Goal: Transaction & Acquisition: Purchase product/service

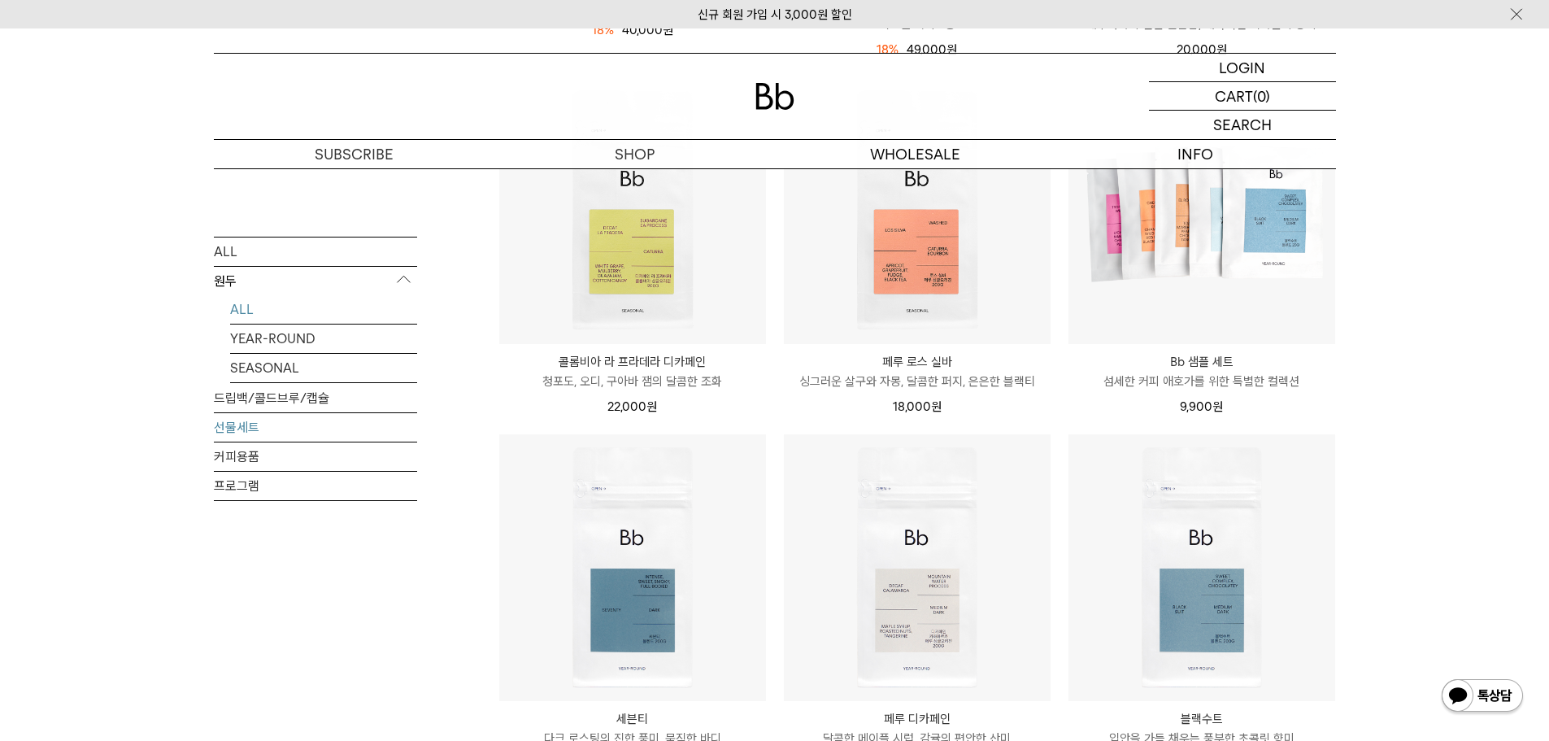
scroll to position [569, 0]
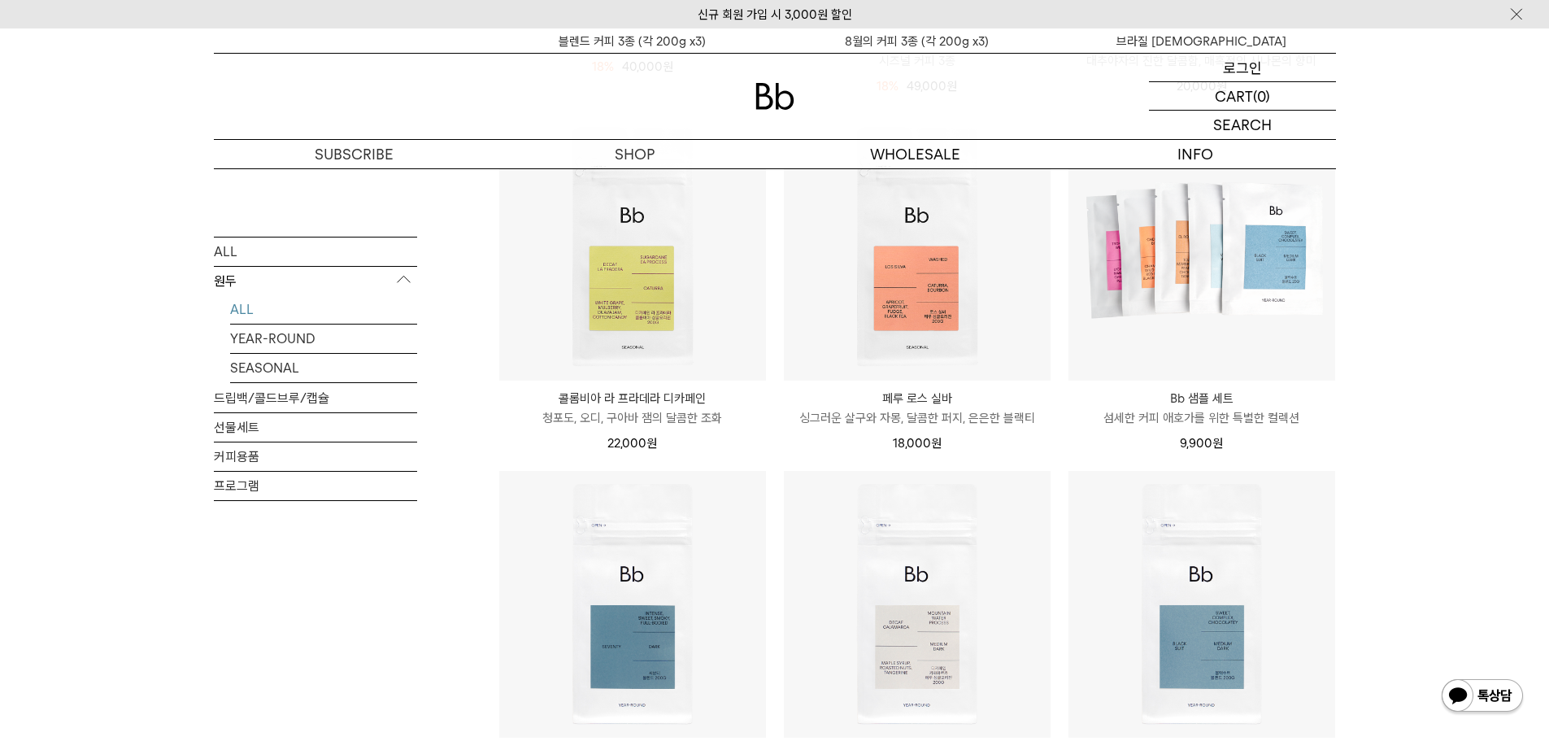
click at [1257, 63] on p "로그인" at bounding box center [1242, 68] width 39 height 28
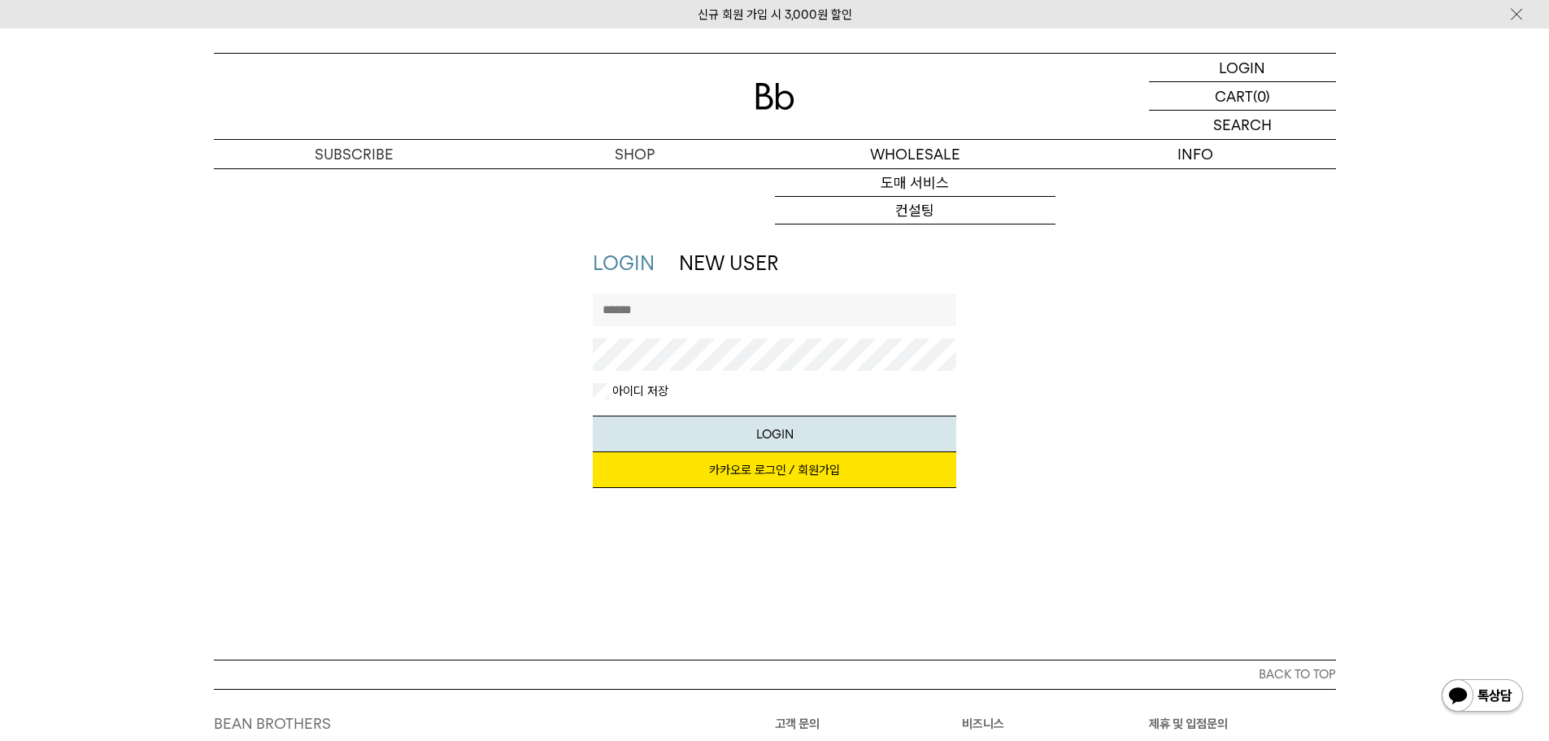
click at [856, 325] on input "text" at bounding box center [775, 310] width 364 height 33
click at [786, 470] on link "카카오로 로그인 / 회원가입" at bounding box center [775, 470] width 364 height 36
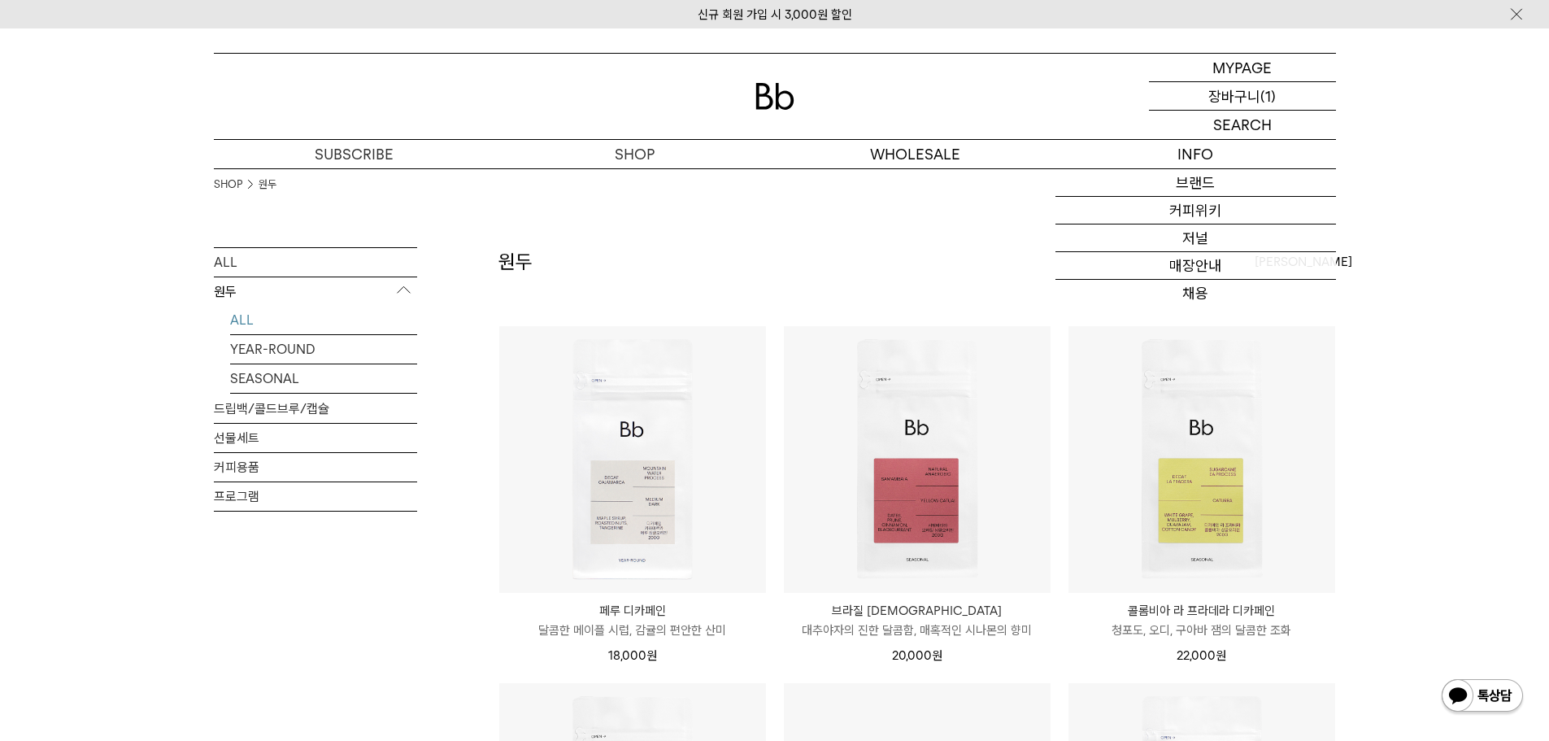
click at [1264, 95] on p "(1)" at bounding box center [1268, 96] width 15 height 28
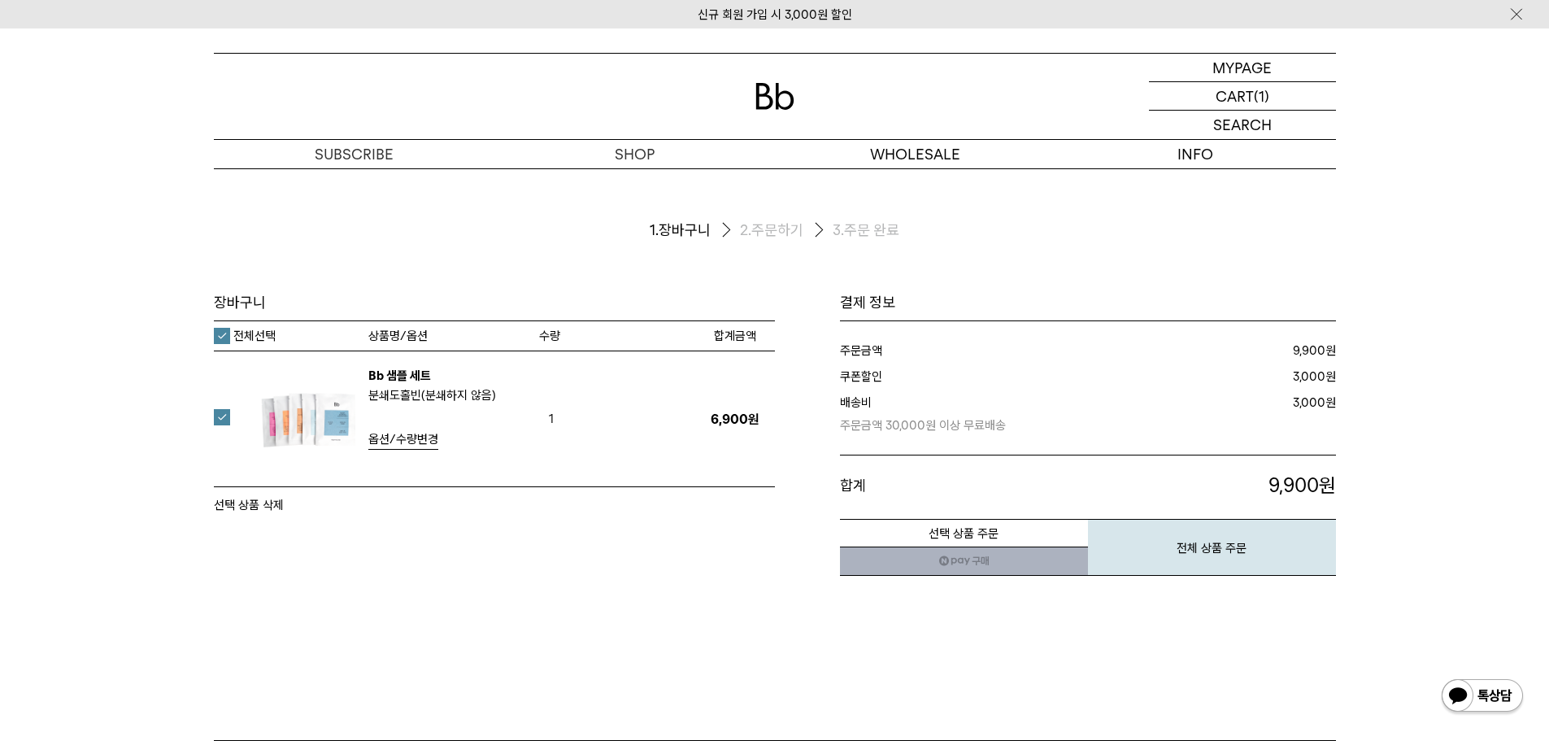
click at [657, 547] on div "장바구니 전체선택 수량 1" at bounding box center [494, 435] width 561 height 285
click at [1242, 68] on p "마이페이지" at bounding box center [1242, 68] width 65 height 28
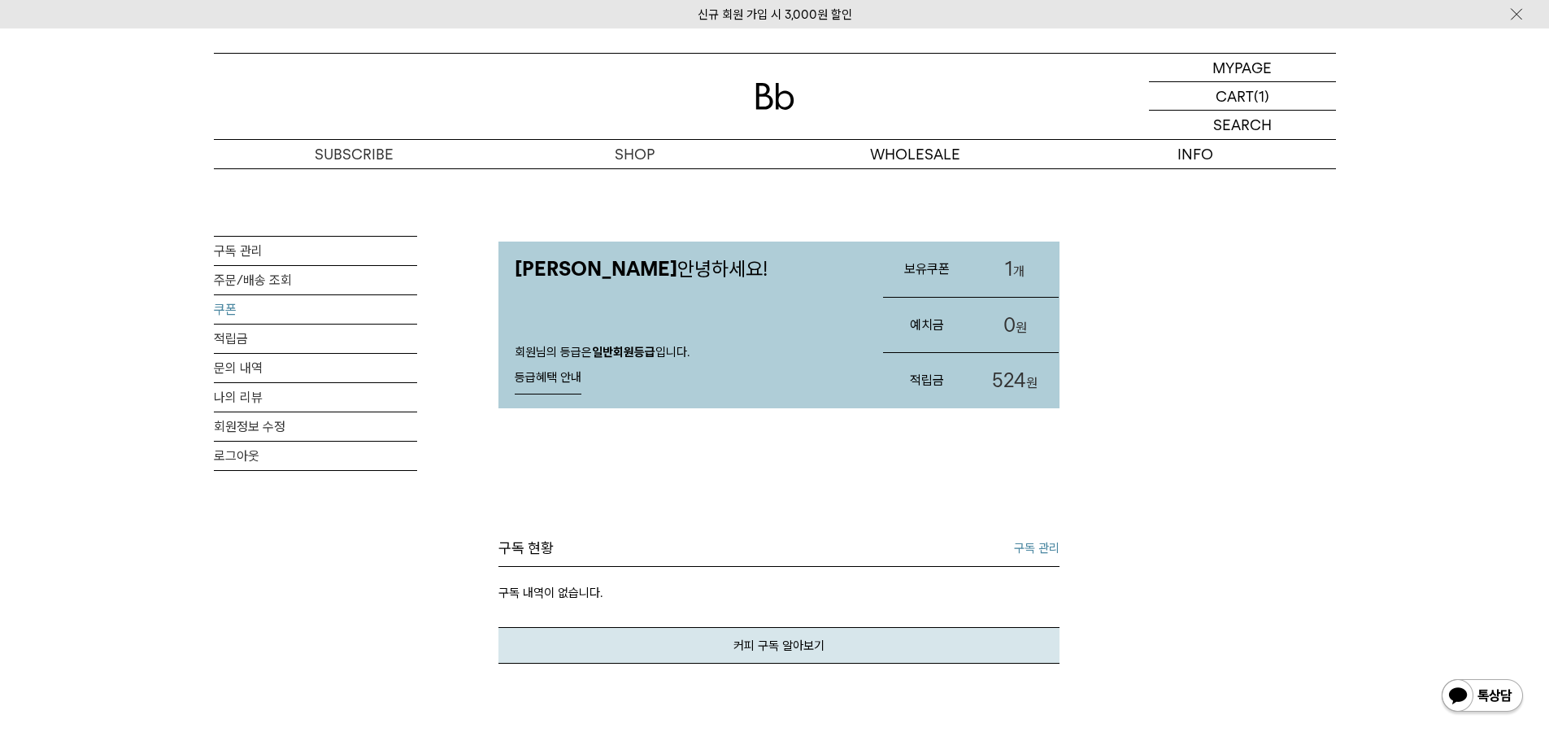
click at [235, 305] on link "쿠폰" at bounding box center [315, 309] width 203 height 28
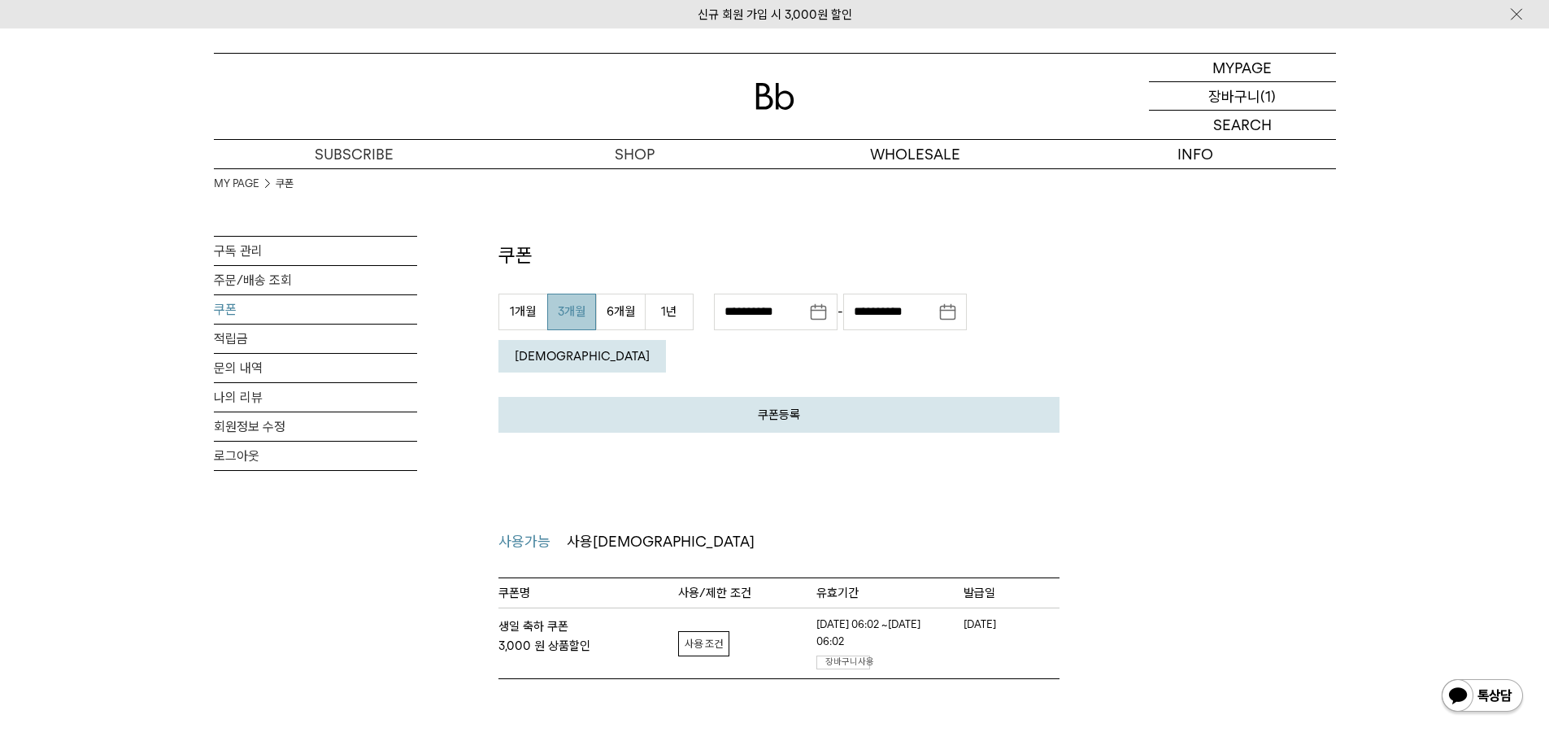
click at [1265, 93] on p "(1)" at bounding box center [1268, 96] width 15 height 28
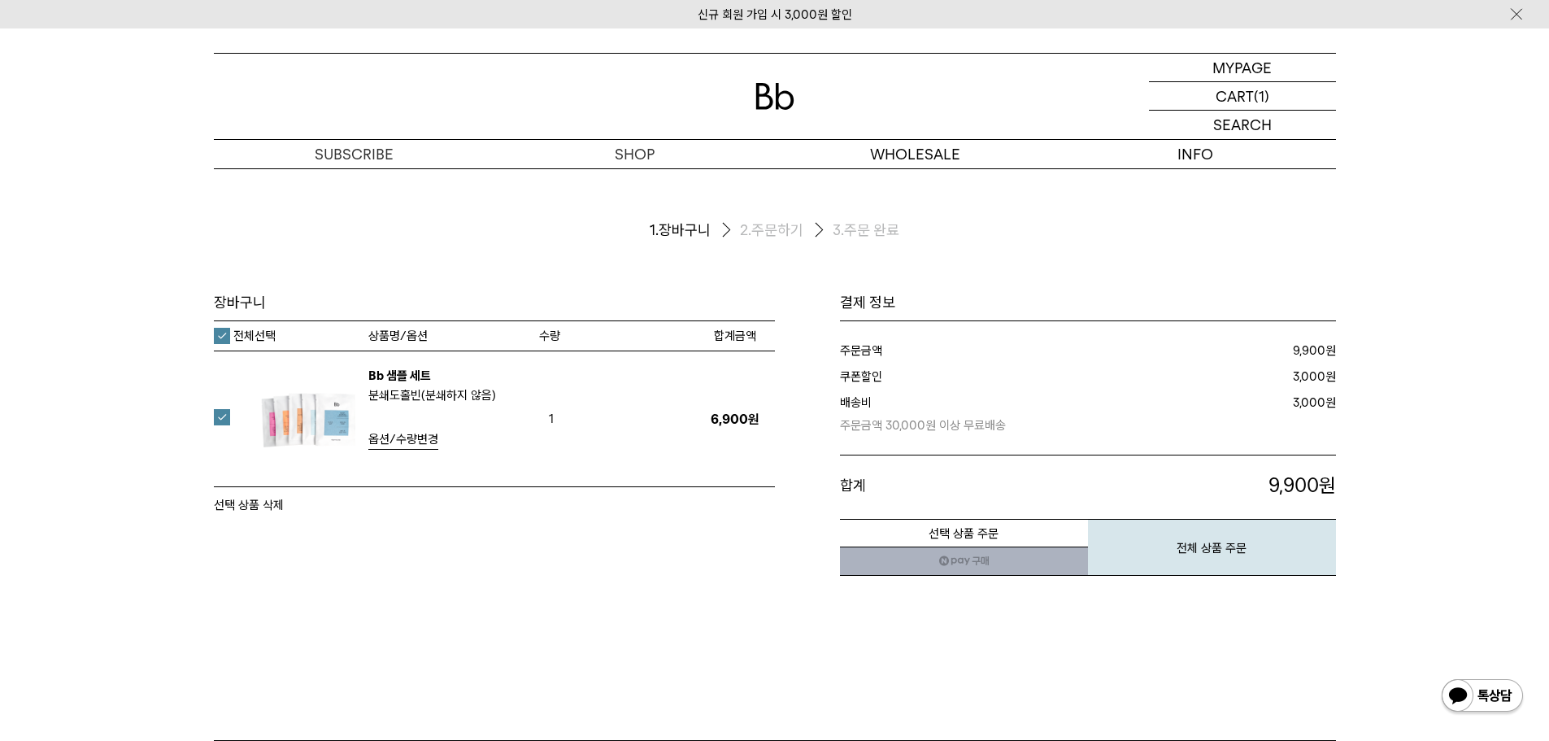
click at [0, 301] on div "장바구니 1. 장바구니 2. 주문하기 3. 주문 완료 장바구니" at bounding box center [774, 454] width 1549 height 572
drag, startPoint x: 2, startPoint y: 369, endPoint x: 27, endPoint y: 369, distance: 25.2
click at [2, 369] on div "장바구니 1. 장바구니 2. 주문하기 3. 주문 완료 장바구니" at bounding box center [774, 454] width 1549 height 572
click at [596, 176] on ol "1. 장바구니 2. 주문하기 3. 주문 완료" at bounding box center [775, 230] width 1122 height 124
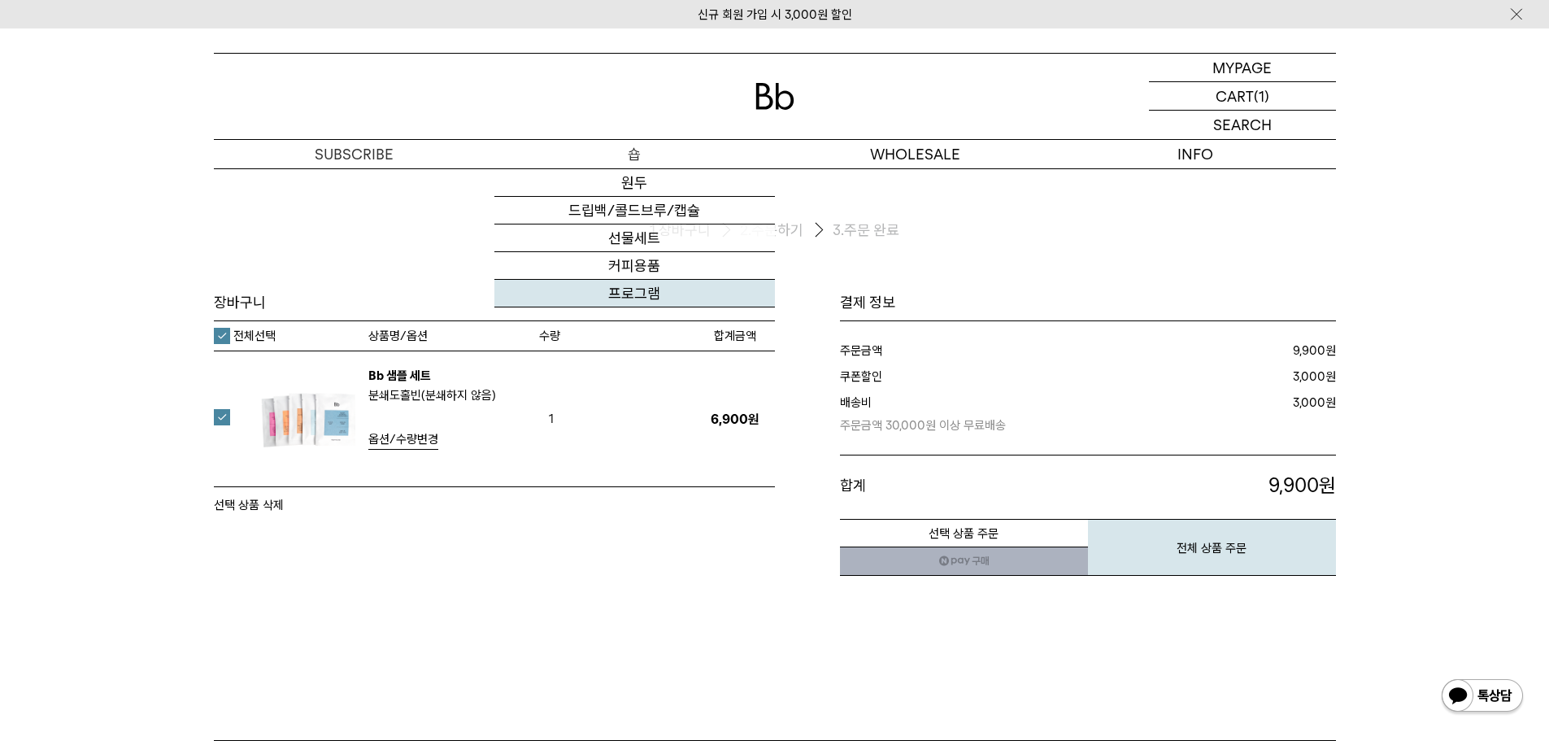
click at [634, 285] on link "프로그램" at bounding box center [635, 294] width 281 height 28
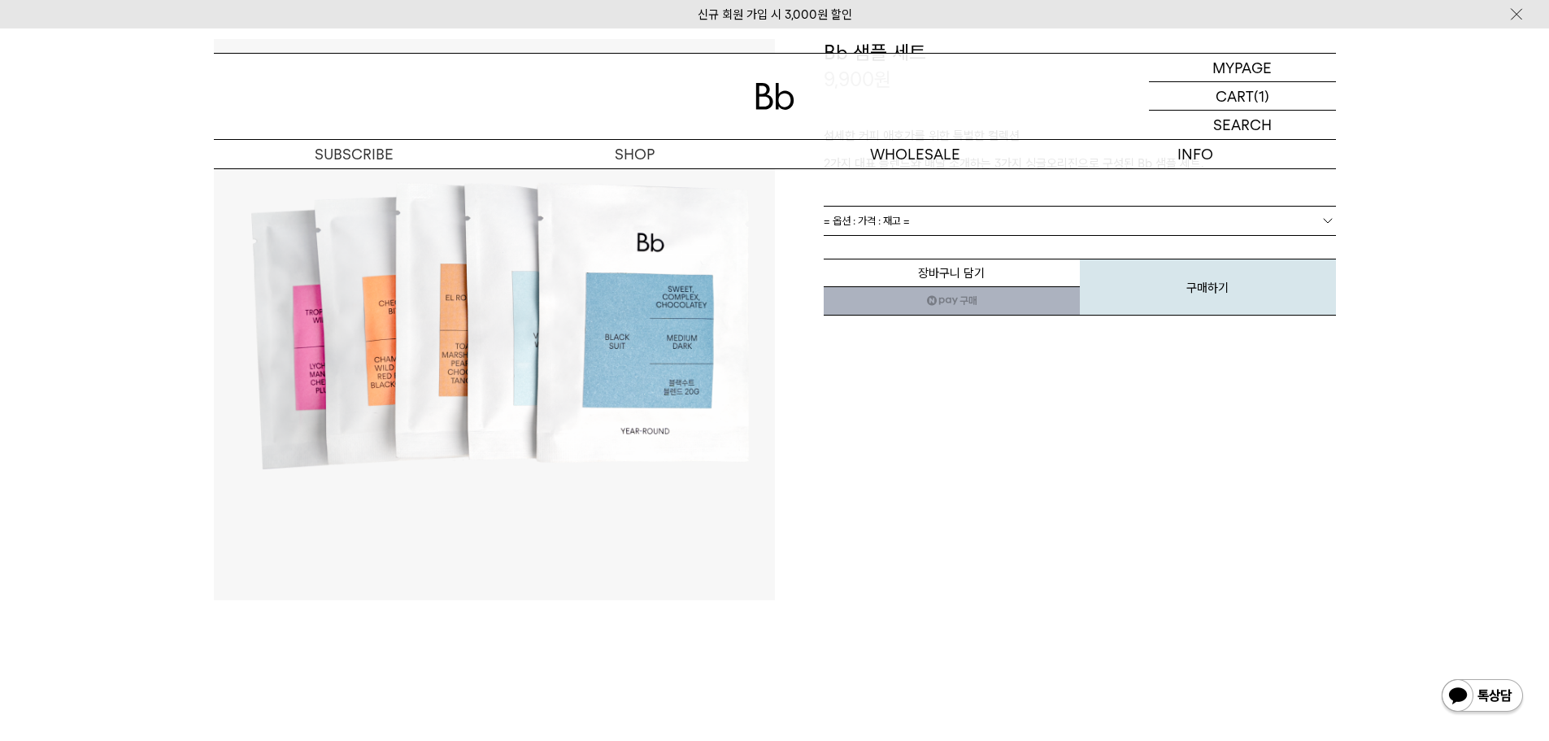
scroll to position [163, 0]
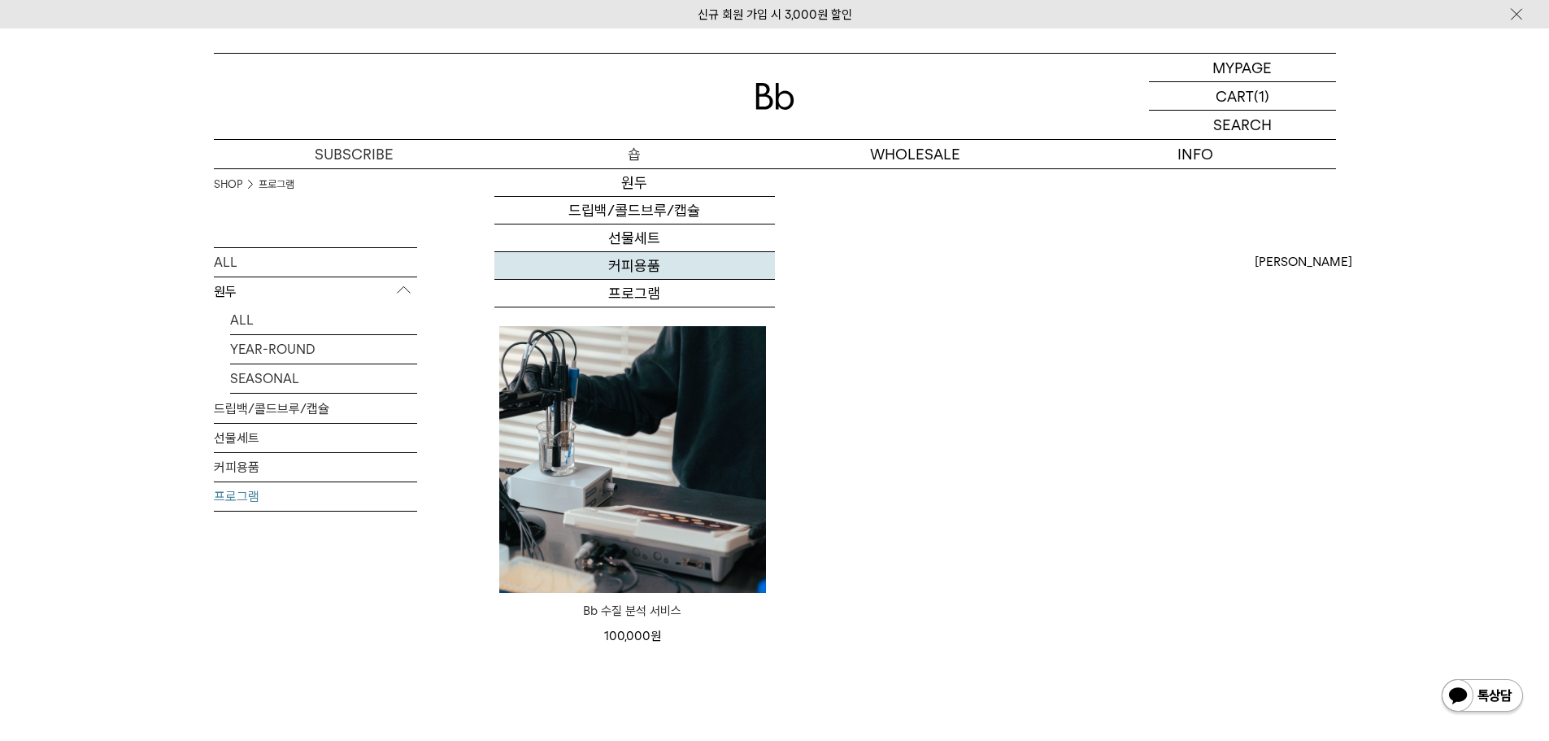
click at [670, 265] on link "커피용품" at bounding box center [635, 266] width 281 height 28
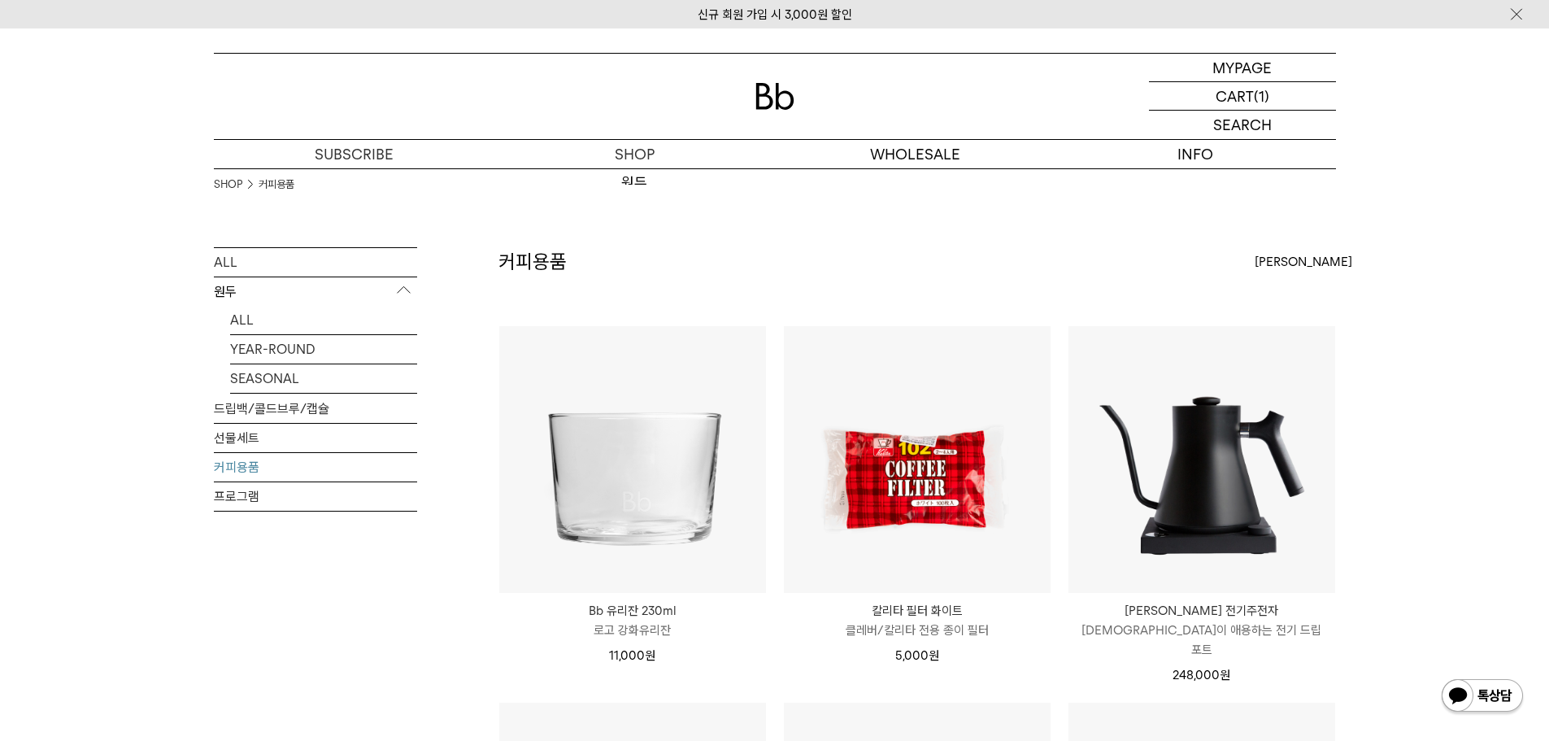
click at [647, 237] on div "SHOP 커피용품" at bounding box center [775, 207] width 1122 height 79
click at [397, 665] on div "ALL 원두 ALL YEAR-ROUND SEASONAL 드립백/콜드브루/캡슐 선물세트 커피용품 프로그램" at bounding box center [315, 734] width 203 height 974
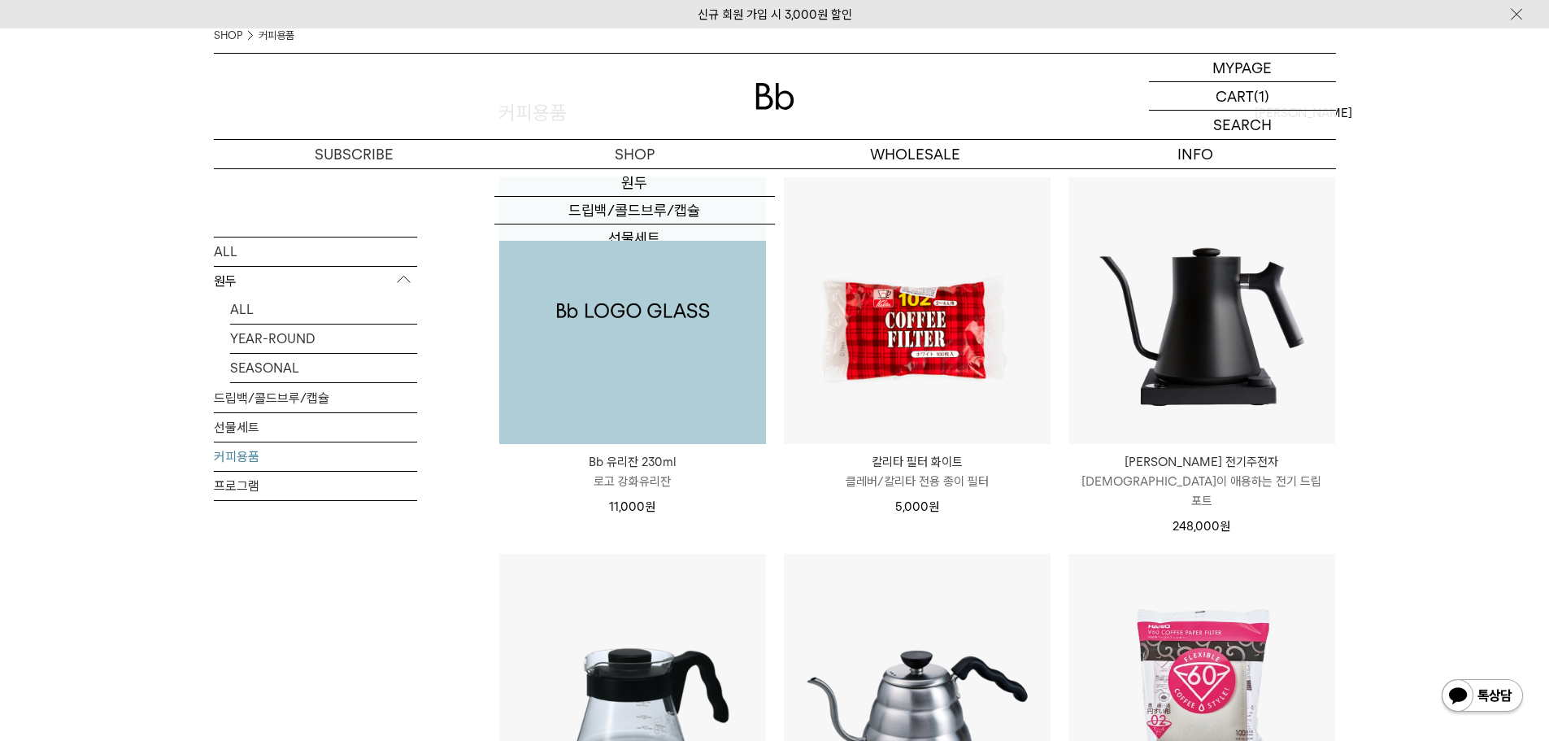
scroll to position [325, 0]
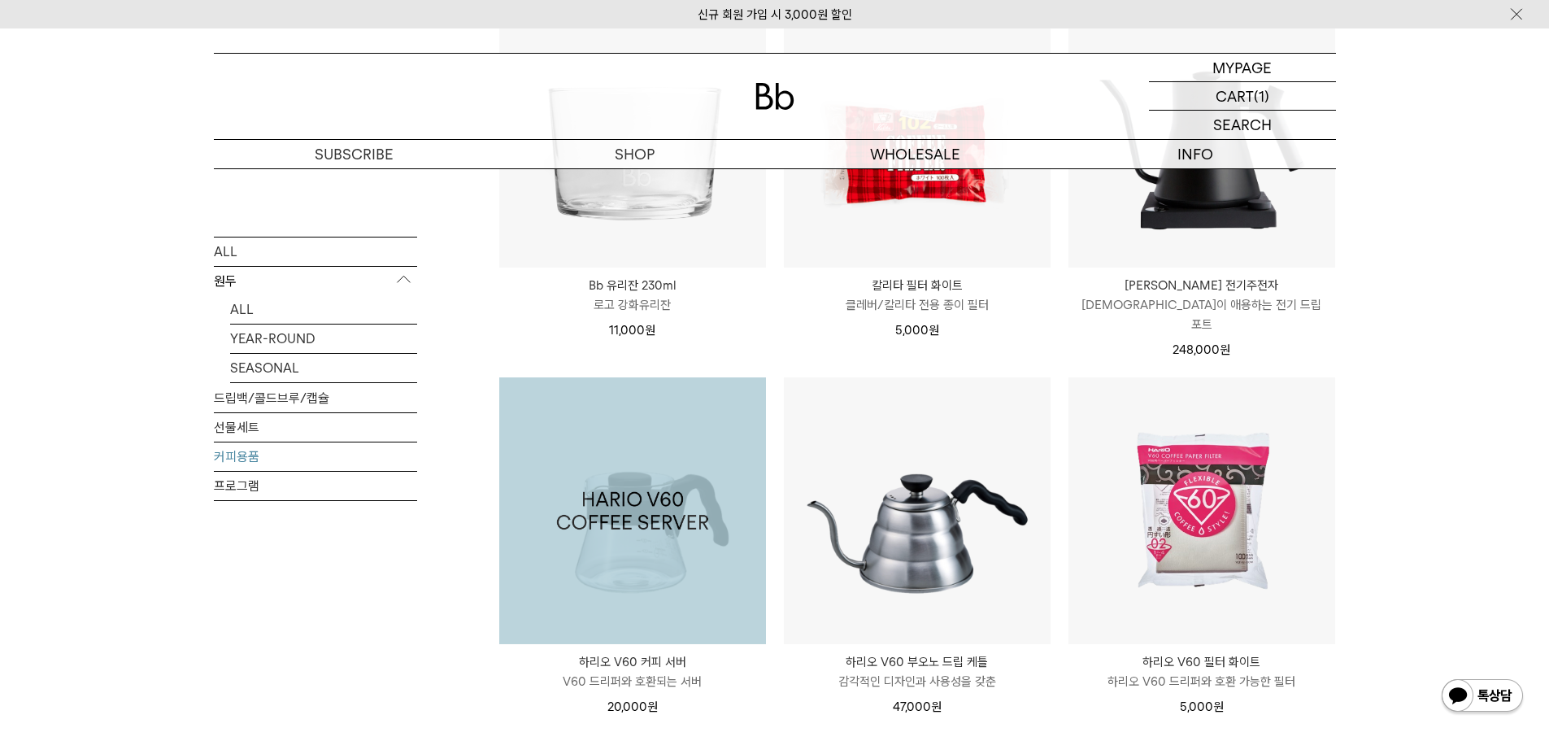
click at [0, 294] on div "SHOP 커피용품 ALL 원두 ALL YEAR-ROUND SEASONAL 드립백/콜드브루/캡슐 선물세트 커피용품 프로그램 커피용품" at bounding box center [774, 369] width 1549 height 1053
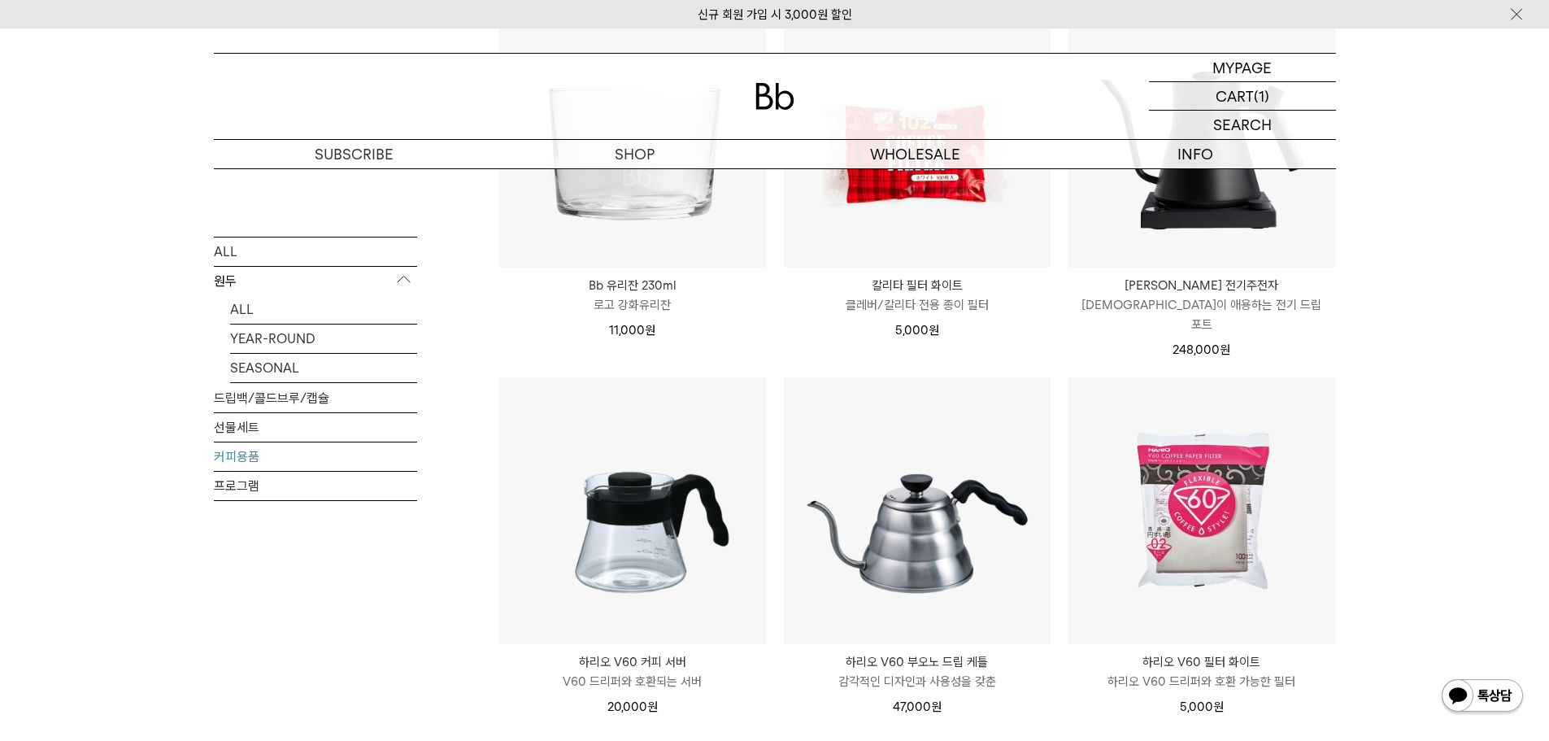
drag, startPoint x: 381, startPoint y: 648, endPoint x: 513, endPoint y: 675, distance: 134.5
click at [382, 648] on div "ALL 원두 ALL YEAR-ROUND SEASONAL 드립백/콜드브루/캡슐 선물세트 커피용품 프로그램" at bounding box center [315, 409] width 203 height 974
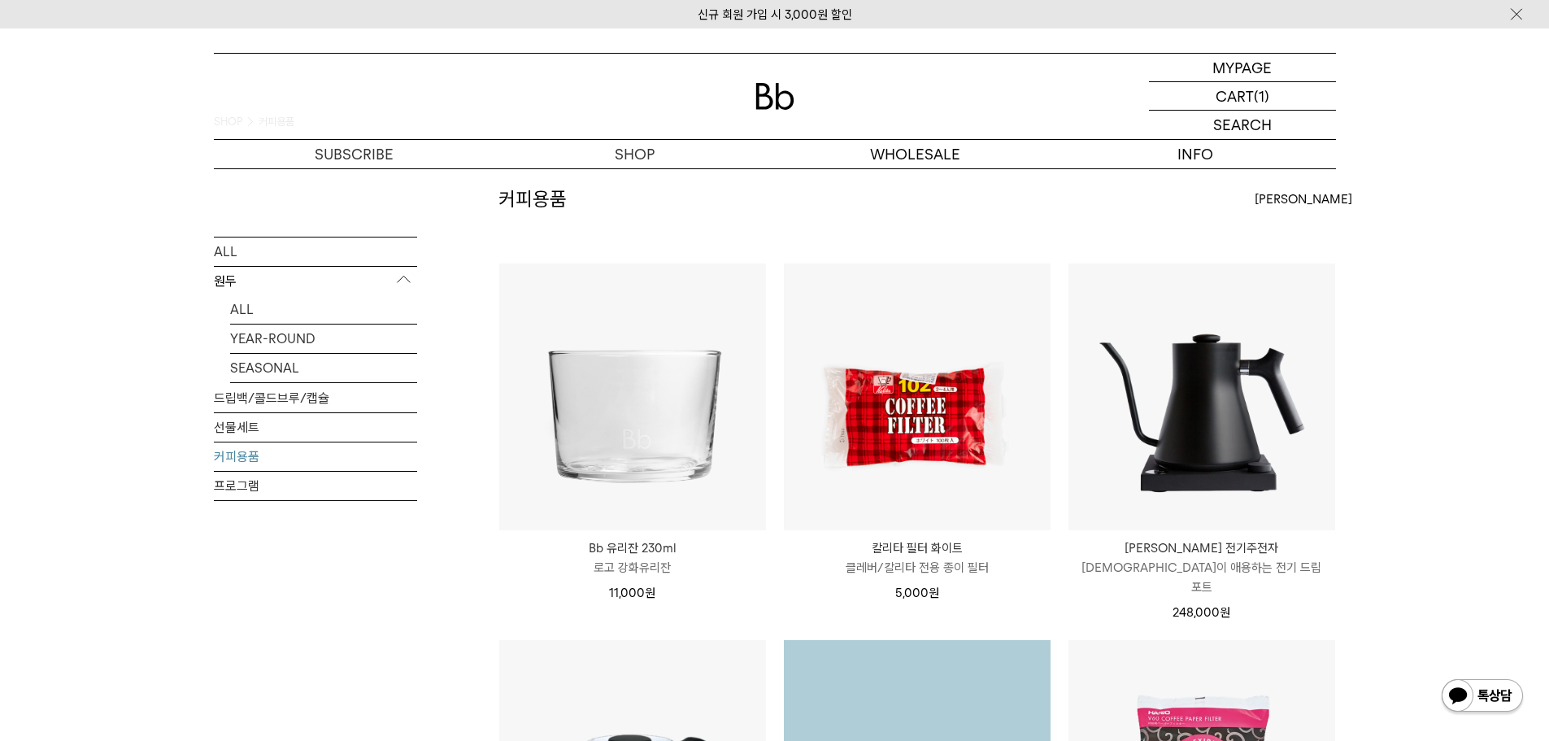
scroll to position [0, 0]
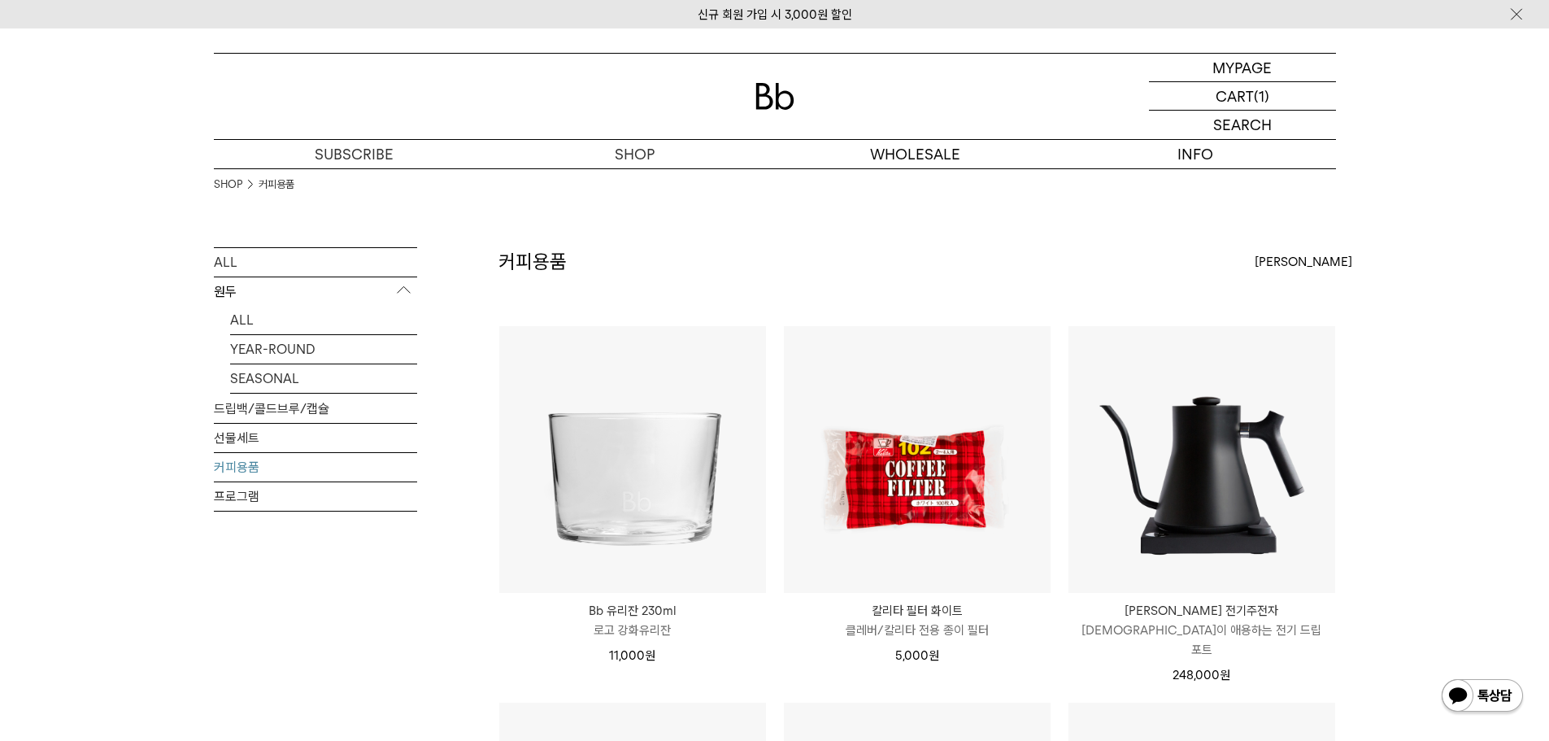
click at [2, 300] on div "SHOP 커피용품 ALL 원두 ALL YEAR-ROUND SEASONAL 드립백/콜드브루/캡슐 선물세트 커피용품 프로그램 커피용품" at bounding box center [774, 694] width 1549 height 1053
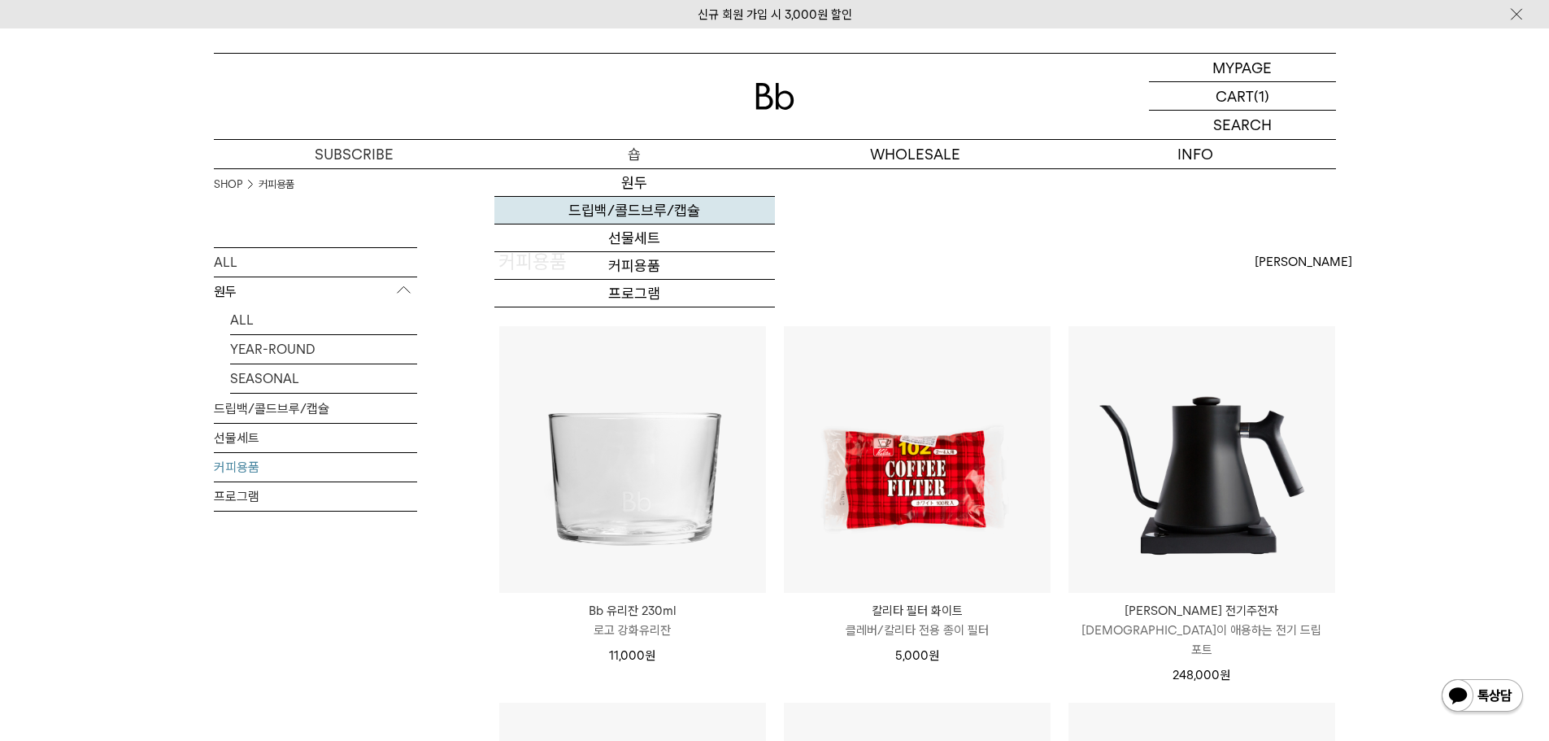
click at [684, 214] on link "드립백/콜드브루/캡슐" at bounding box center [635, 211] width 281 height 28
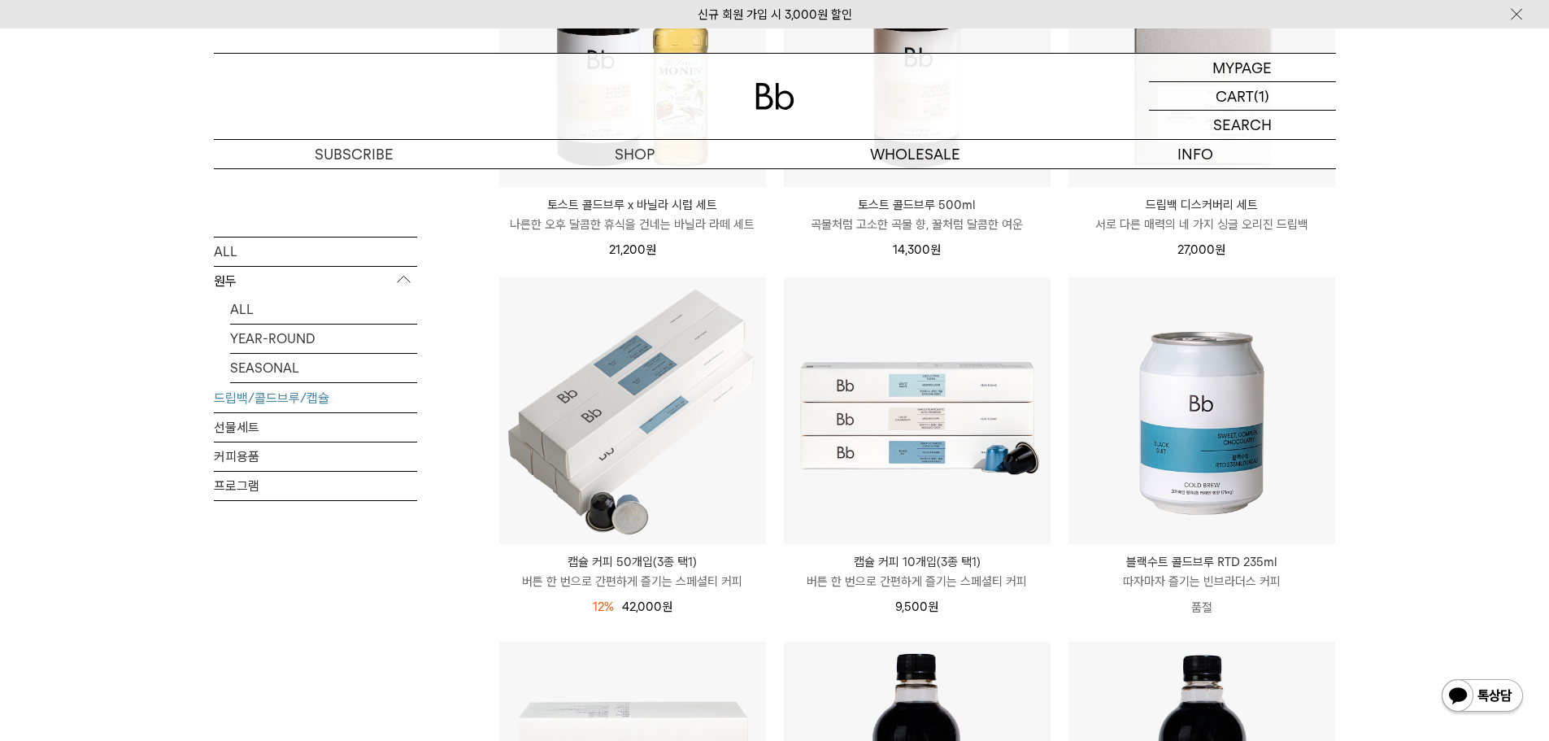
scroll to position [81, 0]
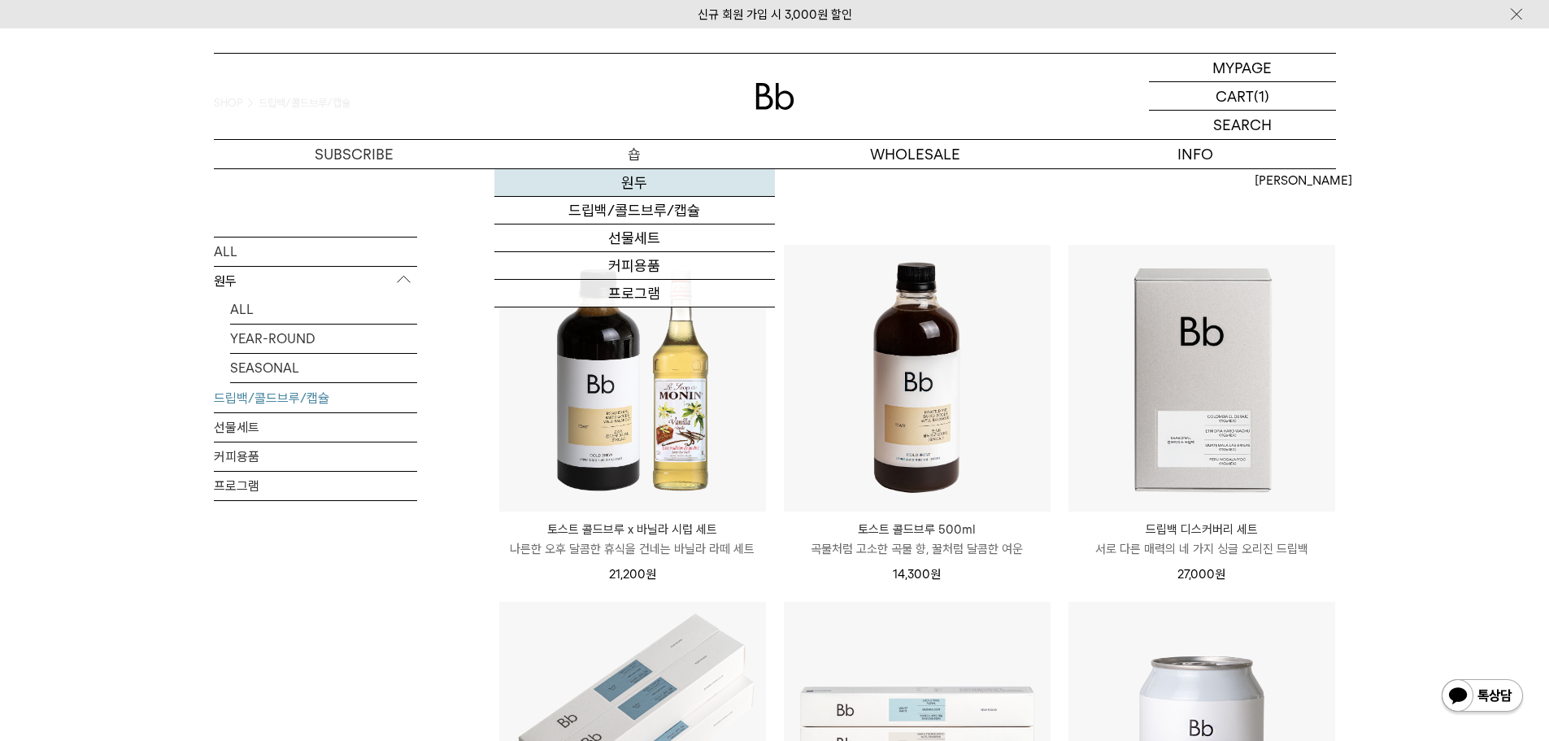
click at [621, 182] on link "원두" at bounding box center [635, 183] width 281 height 28
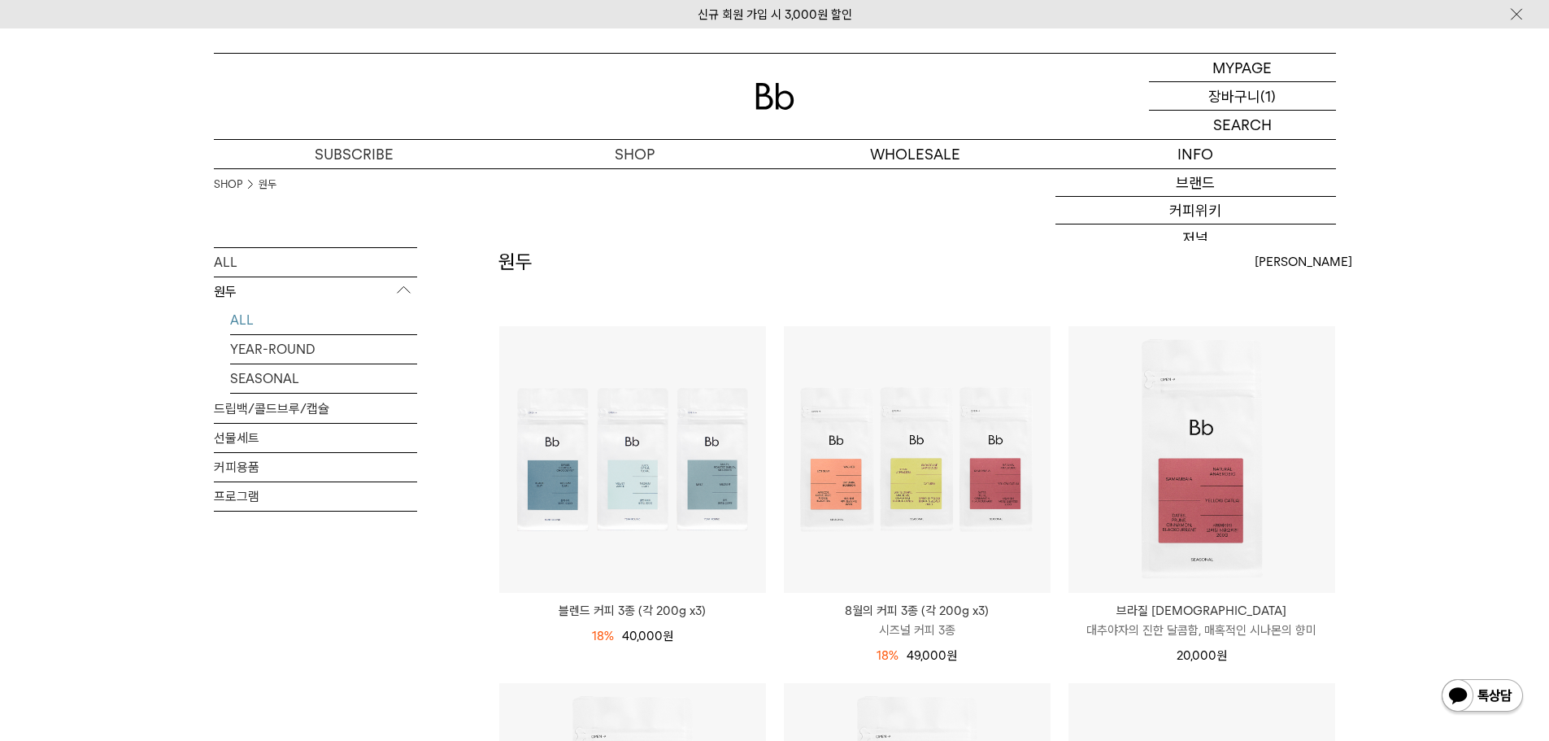
click at [1265, 95] on p "(1)" at bounding box center [1268, 96] width 15 height 28
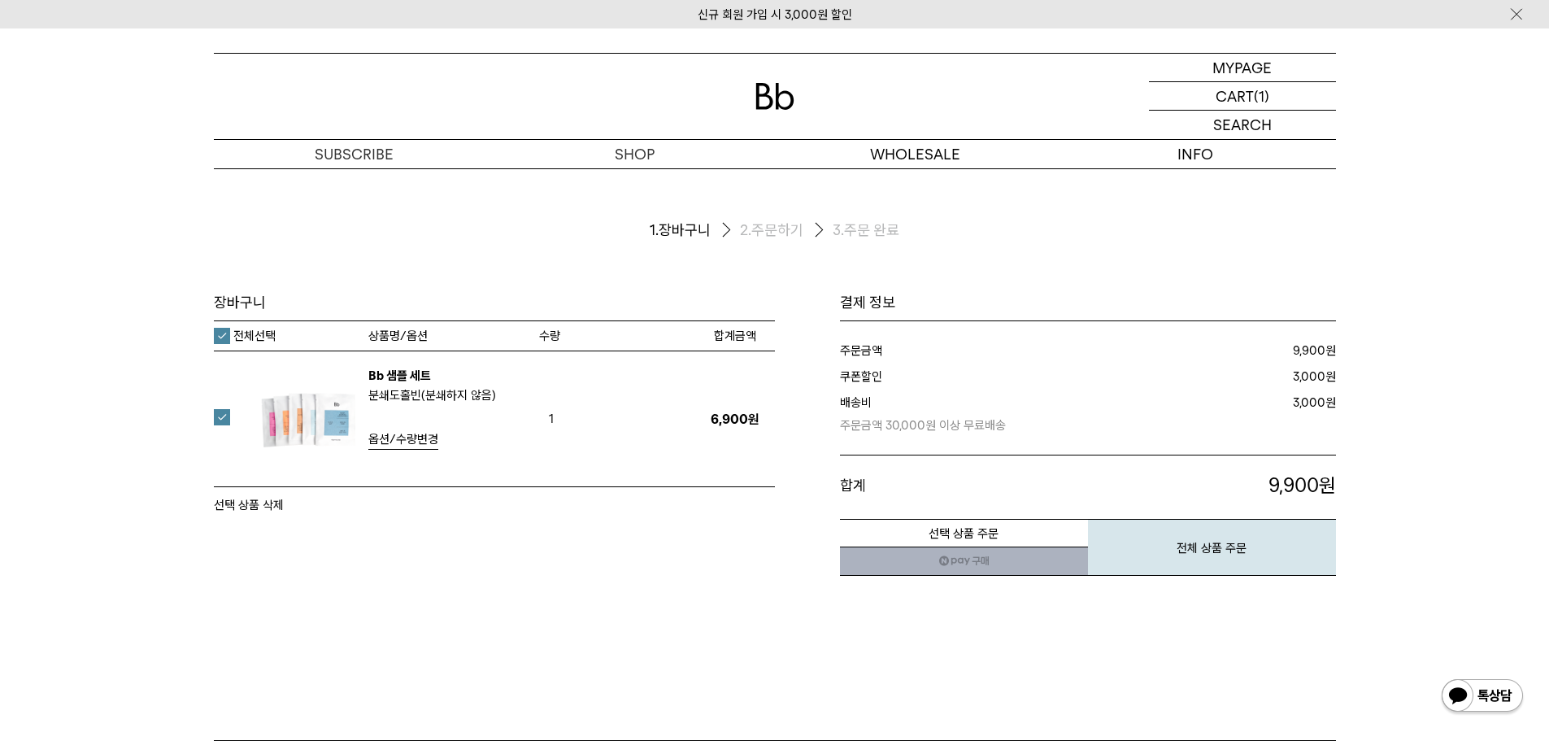
click at [406, 376] on link "Bb 샘플 세트" at bounding box center [399, 375] width 63 height 15
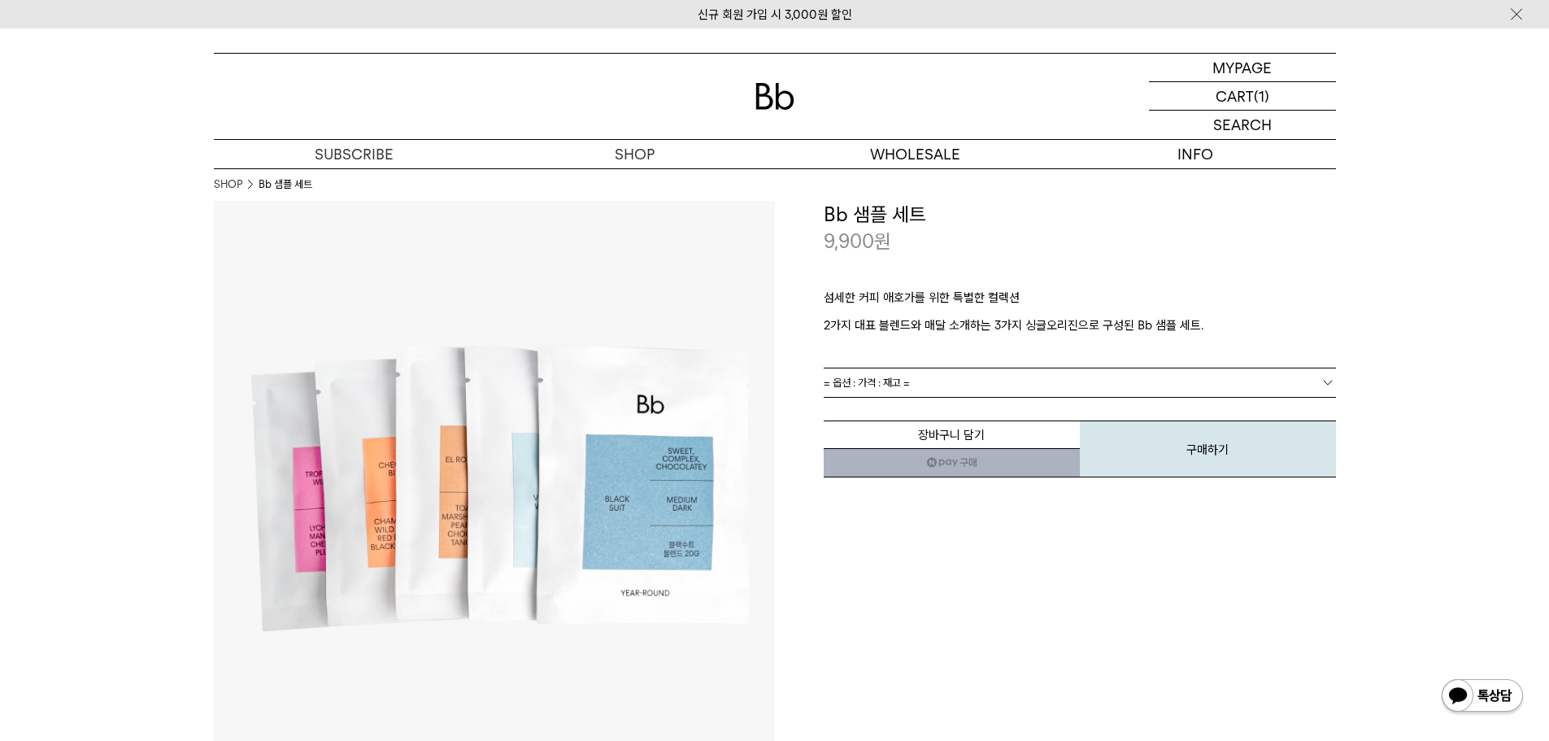
click at [1170, 625] on div "**********" at bounding box center [1055, 481] width 561 height 561
click at [943, 368] on dl "**********" at bounding box center [1080, 382] width 512 height 29
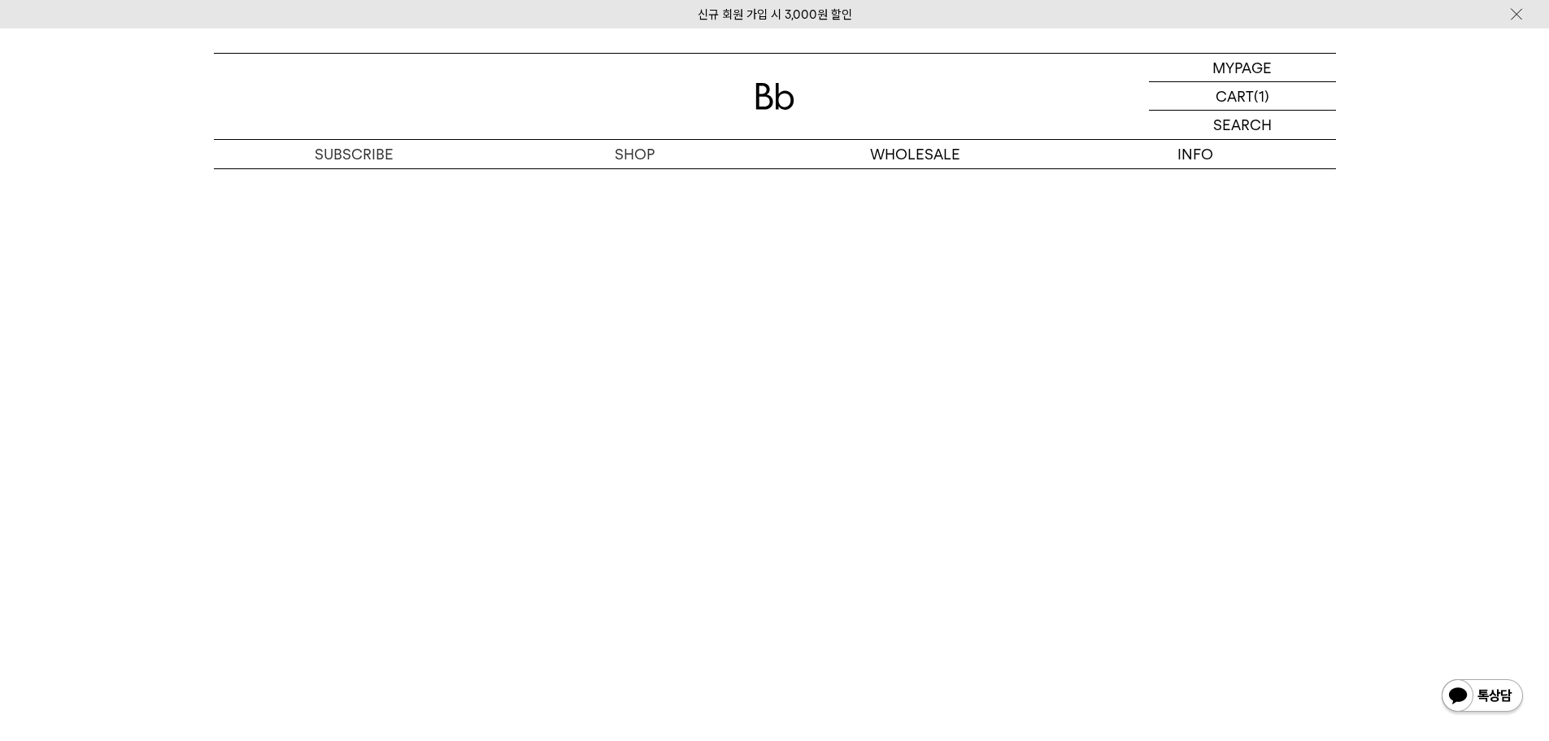
scroll to position [3253, 0]
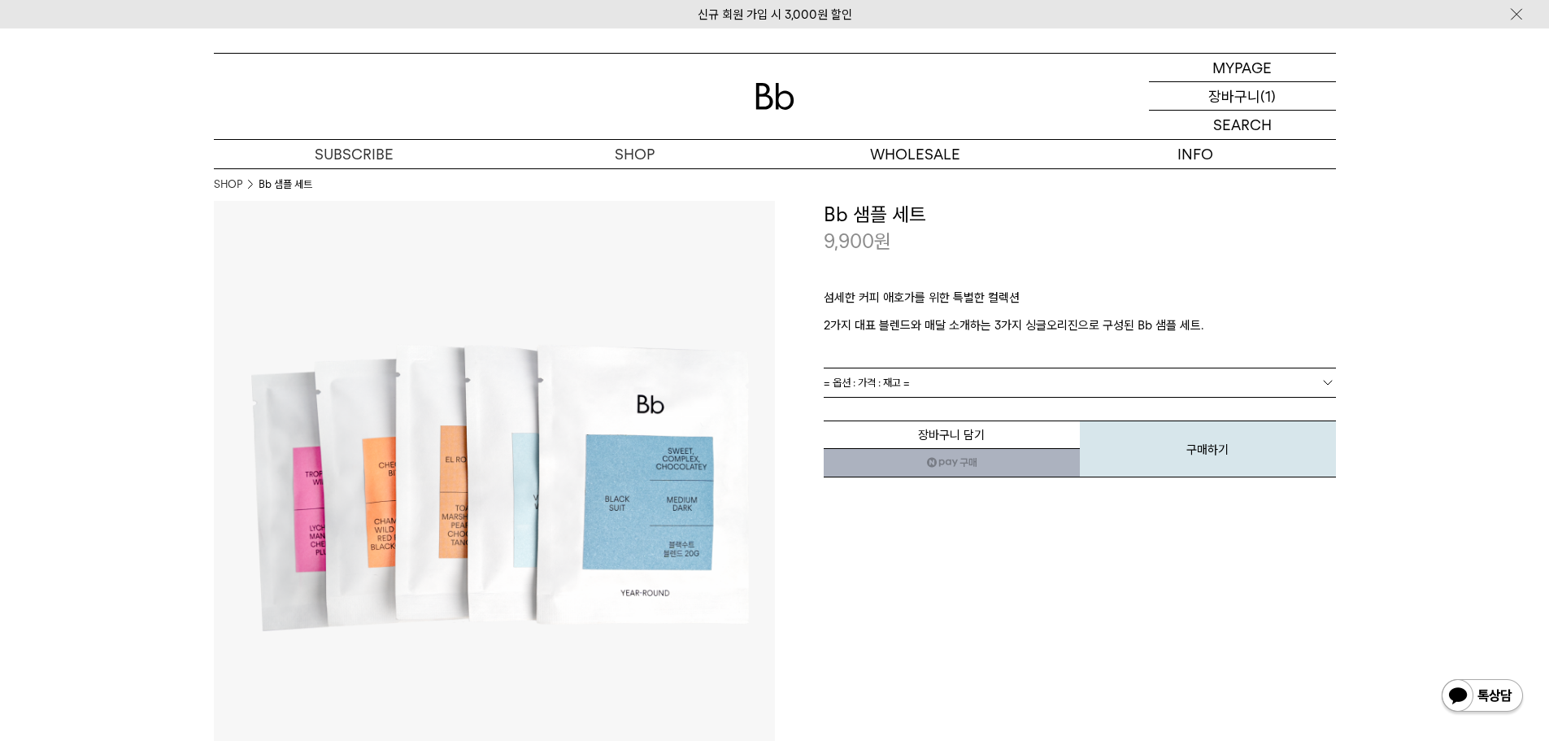
click at [1241, 99] on p "장바구니" at bounding box center [1235, 96] width 52 height 28
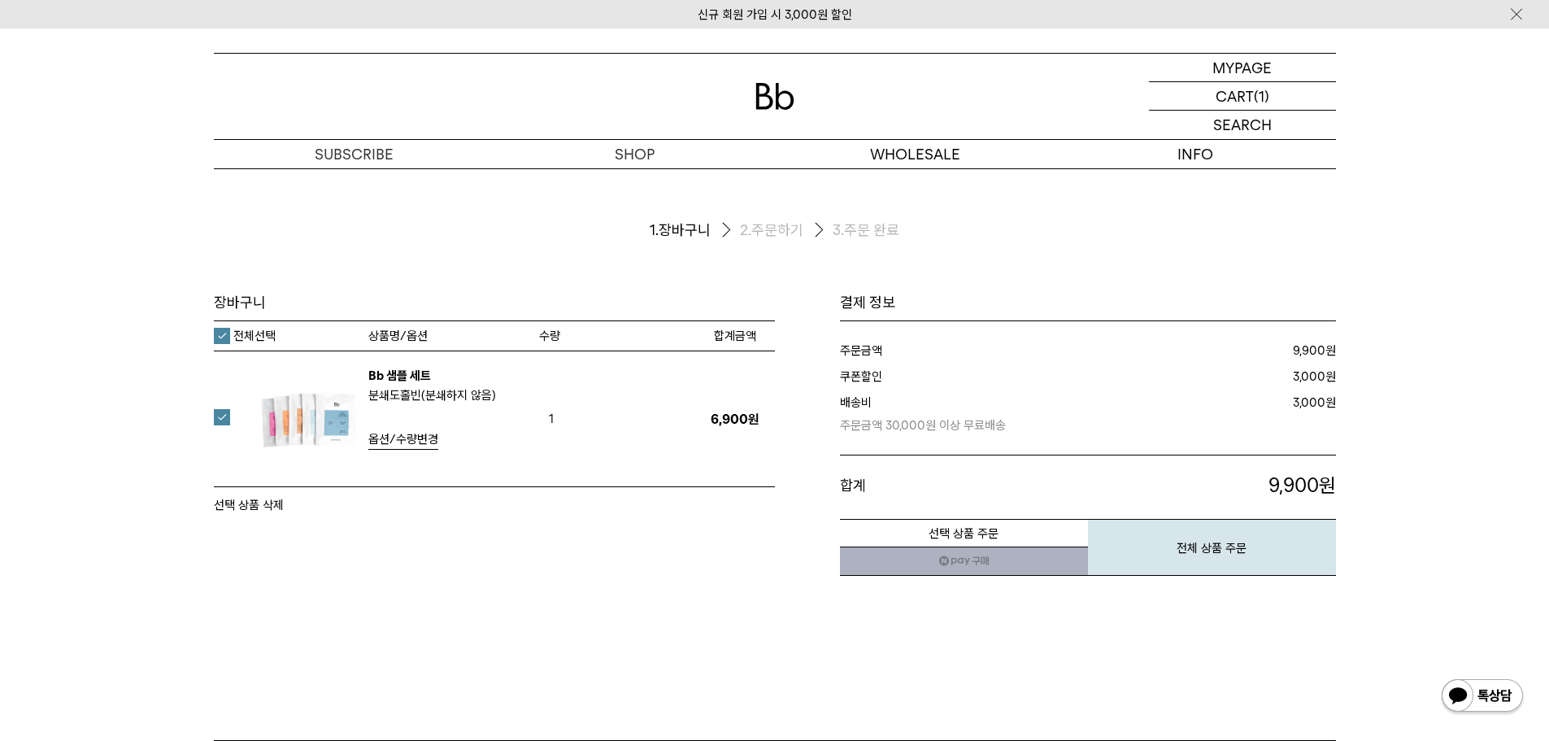
click at [4, 202] on div "장바구니 1. 장바구니 2. 주문하기 3. 주문 완료 장바구니" at bounding box center [774, 454] width 1549 height 572
drag, startPoint x: 651, startPoint y: 194, endPoint x: 892, endPoint y: 304, distance: 264.9
